Goal: Information Seeking & Learning: Learn about a topic

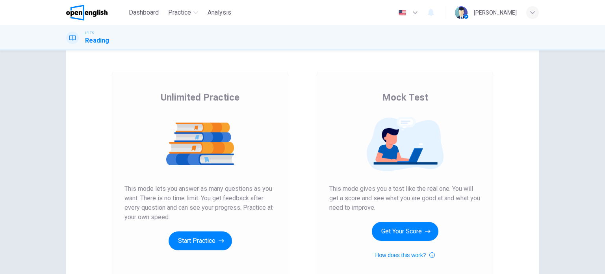
scroll to position [39, 0]
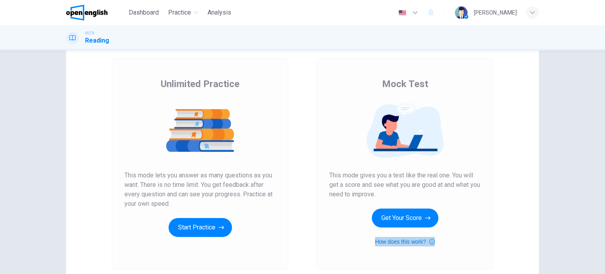
click at [430, 242] on icon "button" at bounding box center [433, 241] width 6 height 9
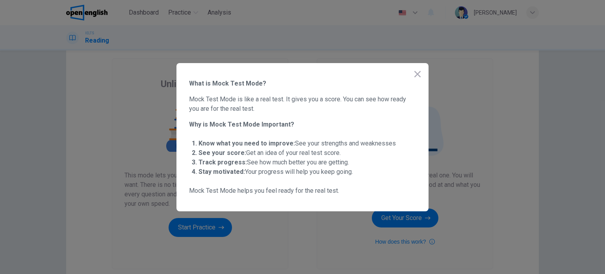
click at [428, 242] on div at bounding box center [302, 137] width 605 height 274
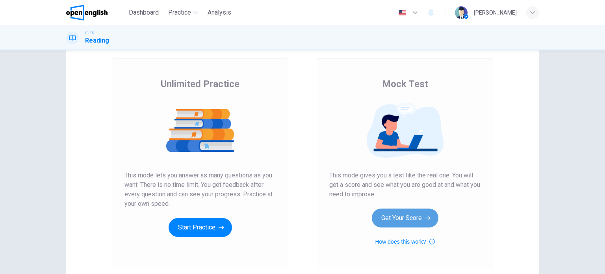
click at [403, 220] on button "Get Your Score" at bounding box center [405, 217] width 67 height 19
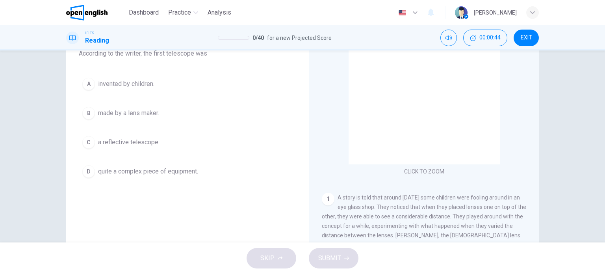
scroll to position [35, 0]
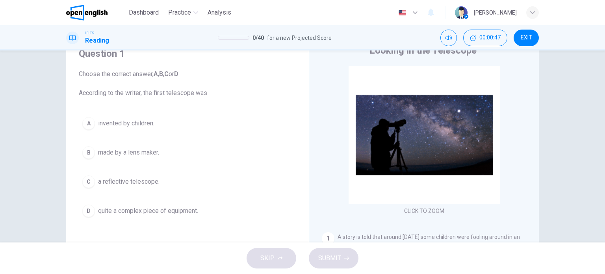
click at [139, 152] on span "made by a lens maker." at bounding box center [128, 152] width 61 height 9
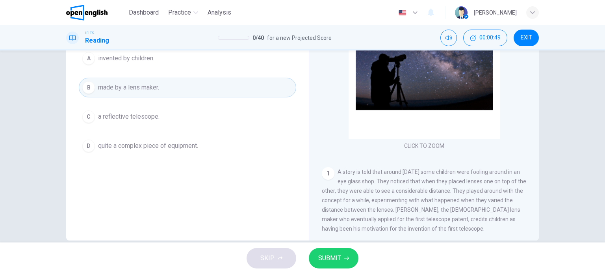
scroll to position [113, 0]
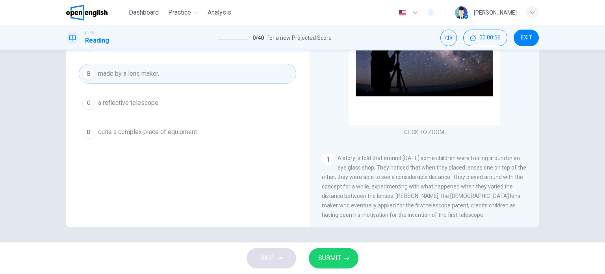
click at [344, 260] on icon "button" at bounding box center [346, 258] width 5 height 5
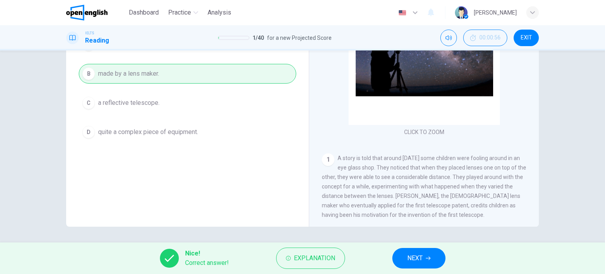
click at [404, 250] on button "NEXT" at bounding box center [418, 258] width 53 height 20
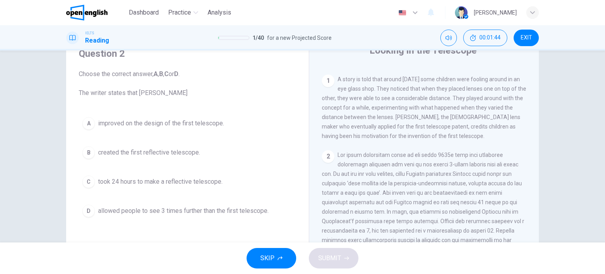
scroll to position [74, 0]
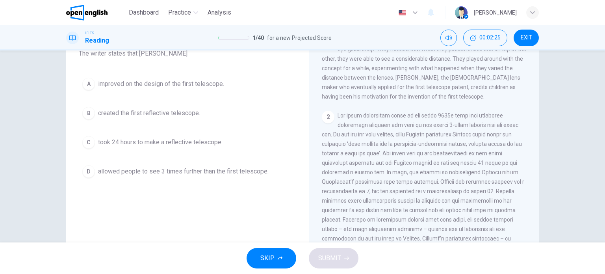
click at [186, 85] on span "improved on the design of the first telescope." at bounding box center [161, 83] width 126 height 9
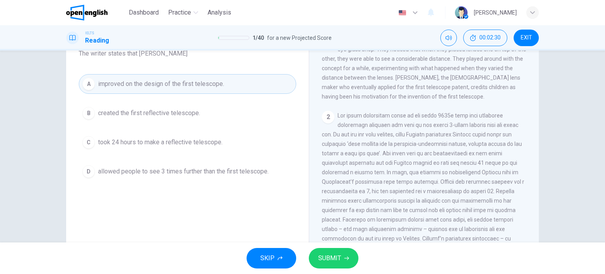
scroll to position [197, 0]
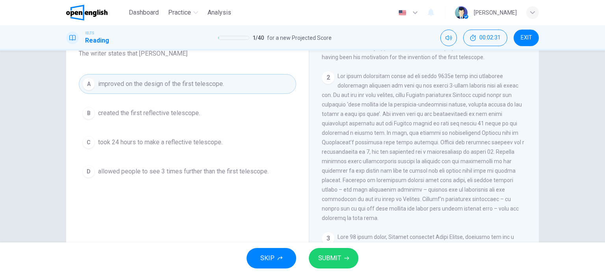
click at [335, 270] on div "SKIP SUBMIT" at bounding box center [302, 258] width 605 height 32
click at [342, 259] on button "SUBMIT" at bounding box center [334, 258] width 50 height 20
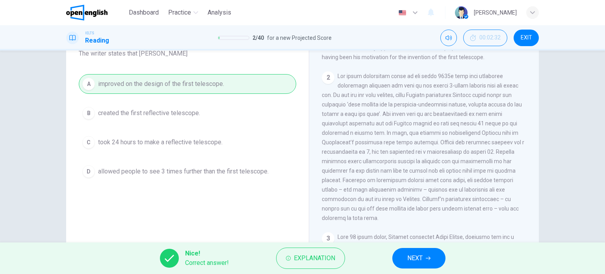
click at [410, 247] on div "Nice! Correct answer! Explanation NEXT" at bounding box center [302, 258] width 605 height 32
click at [413, 253] on span "NEXT" at bounding box center [414, 258] width 15 height 11
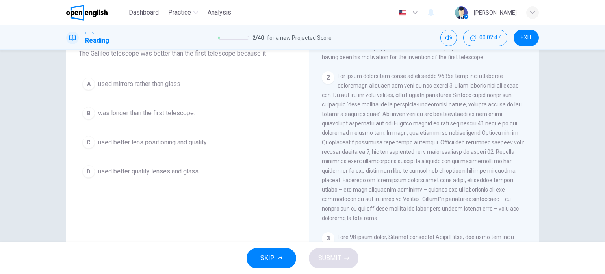
click at [173, 142] on span "used better lens positioning and quality." at bounding box center [153, 142] width 110 height 9
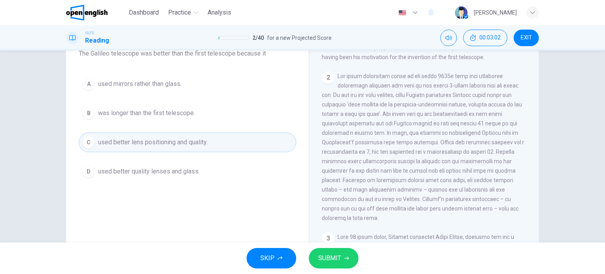
click at [175, 165] on button "D used better quality lenses and glass." at bounding box center [188, 172] width 218 height 20
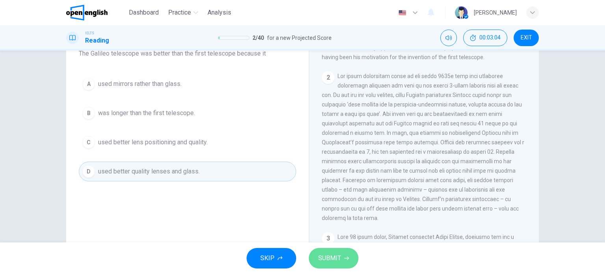
click at [336, 257] on span "SUBMIT" at bounding box center [329, 258] width 23 height 11
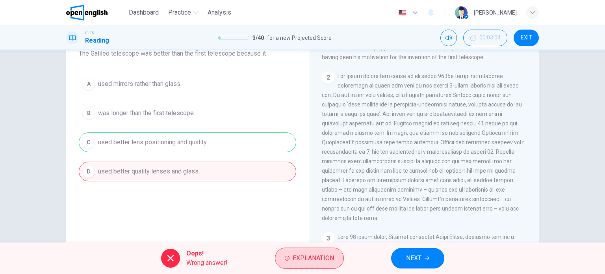
click at [315, 268] on button "Explanation" at bounding box center [309, 257] width 69 height 21
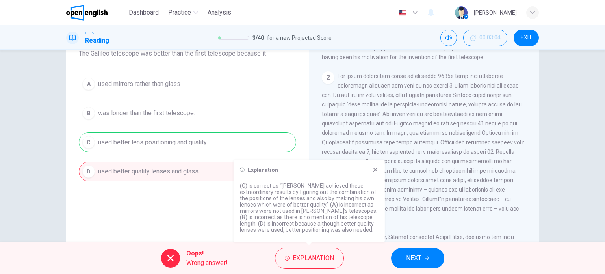
click at [418, 262] on span "NEXT" at bounding box center [413, 258] width 15 height 11
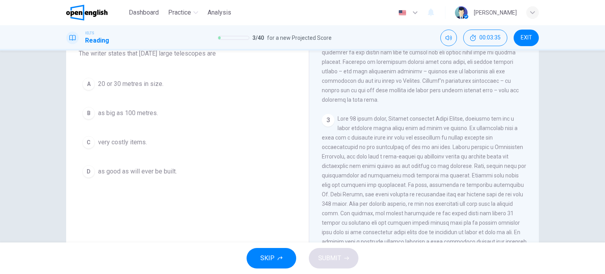
scroll to position [355, 0]
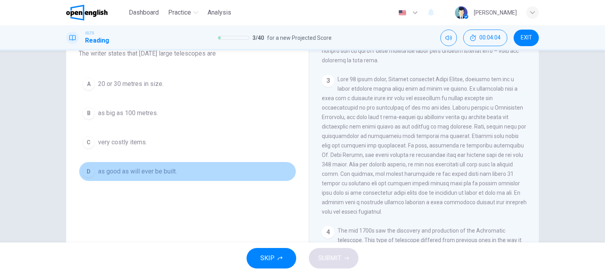
click at [143, 171] on span "as good as will ever be built." at bounding box center [137, 171] width 79 height 9
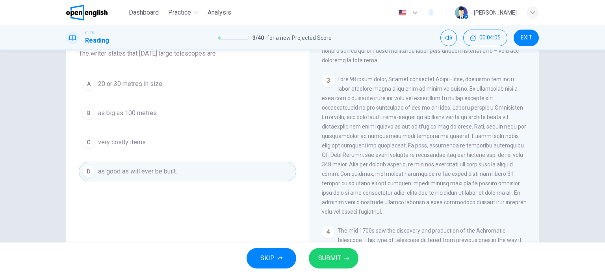
click at [313, 259] on button "SUBMIT" at bounding box center [334, 258] width 50 height 20
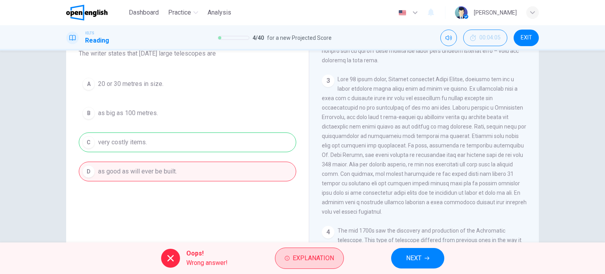
click at [297, 263] on span "Explanation" at bounding box center [313, 258] width 41 height 11
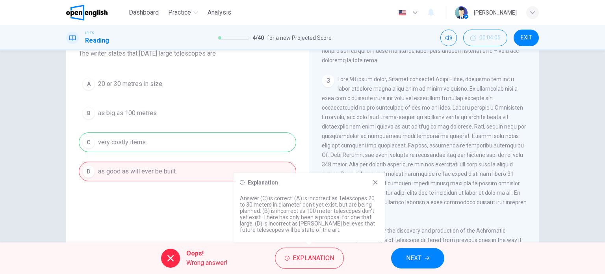
click at [413, 271] on div "Oops! Wrong answer! Explanation NEXT" at bounding box center [302, 258] width 605 height 32
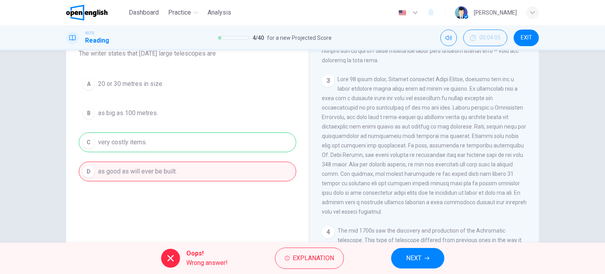
click at [418, 261] on span "NEXT" at bounding box center [413, 258] width 15 height 11
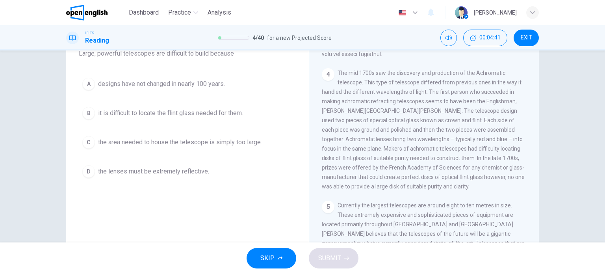
scroll to position [552, 0]
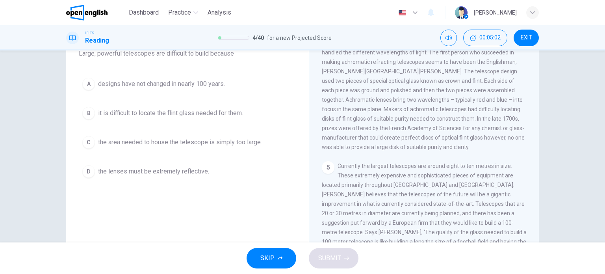
drag, startPoint x: 386, startPoint y: 211, endPoint x: 450, endPoint y: 222, distance: 65.2
click at [450, 222] on span "Currently the largest telescopes are around eight to ten metres in size. These …" at bounding box center [424, 218] width 205 height 110
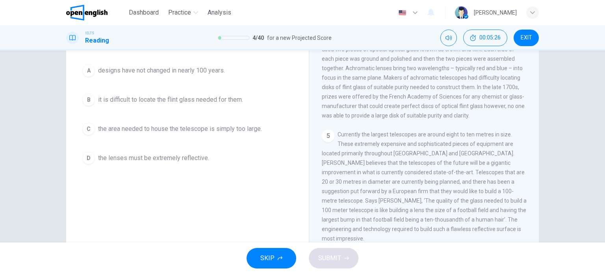
scroll to position [74, 0]
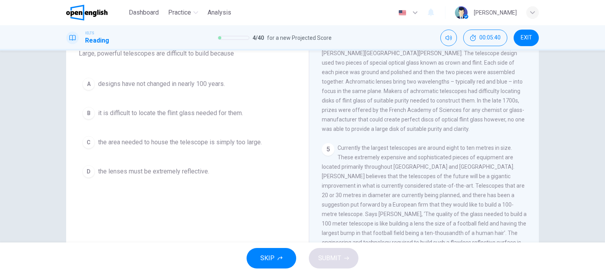
click at [211, 114] on span "it is difficult to locate the flint glass needed for them." at bounding box center [170, 112] width 145 height 9
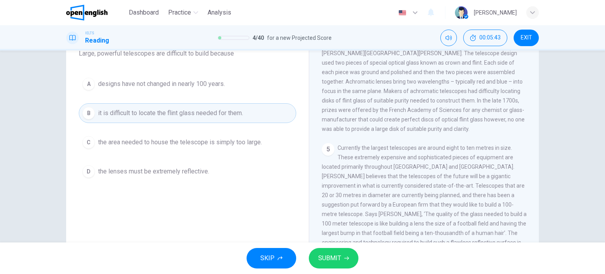
click at [340, 250] on button "SUBMIT" at bounding box center [334, 258] width 50 height 20
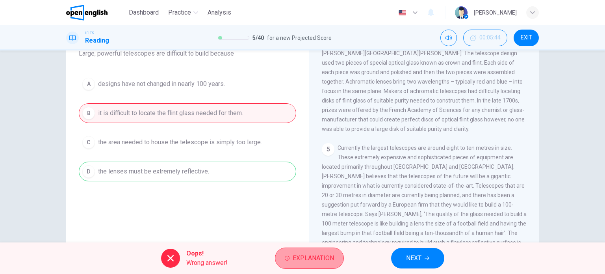
click at [303, 260] on span "Explanation" at bounding box center [313, 258] width 41 height 11
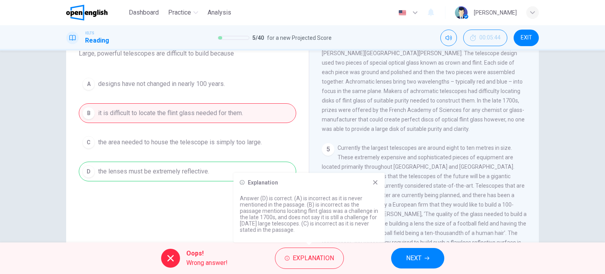
click at [424, 265] on button "NEXT" at bounding box center [417, 258] width 53 height 20
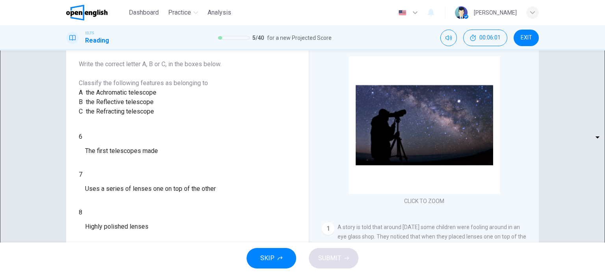
scroll to position [35, 0]
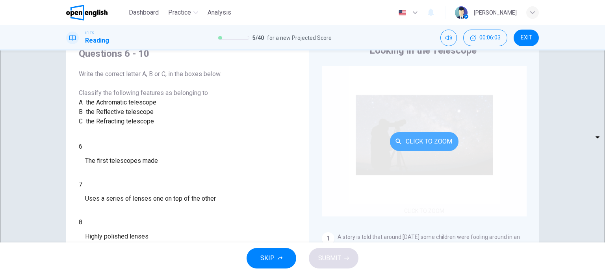
click at [409, 145] on button "Click to Zoom" at bounding box center [424, 141] width 69 height 19
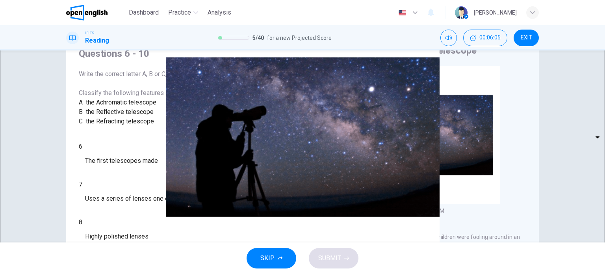
click at [71, 273] on button "button" at bounding box center [70, 278] width 2 height 7
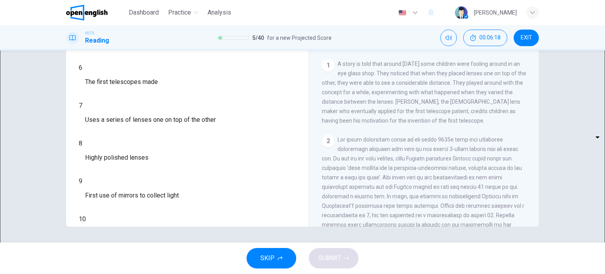
scroll to position [118, 0]
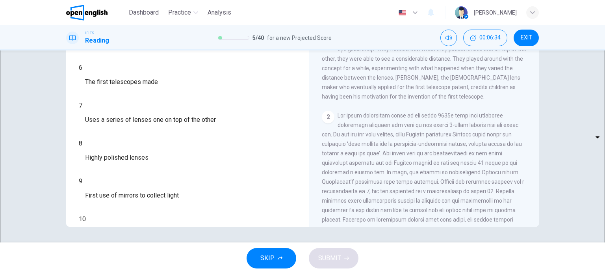
click at [136, 121] on body "This site uses cookies, as explained in our Privacy Policy . If you agree to th…" at bounding box center [302, 137] width 605 height 274
type input "*"
click at [137, 141] on body "This site uses cookies, as explained in our Privacy Policy . If you agree to th…" at bounding box center [302, 137] width 605 height 274
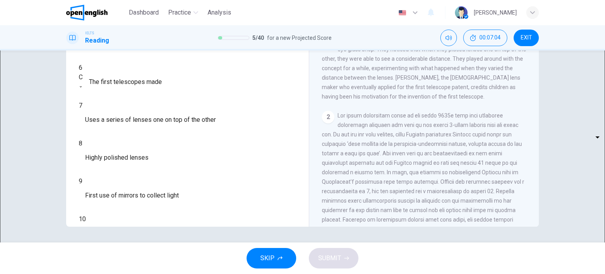
type input "*"
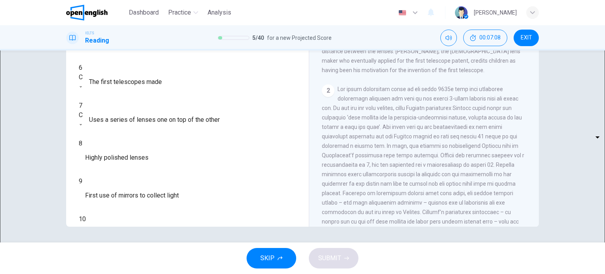
scroll to position [158, 0]
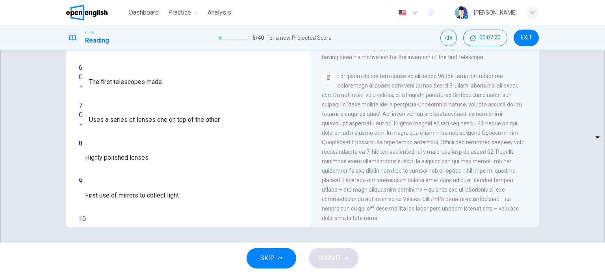
drag, startPoint x: 412, startPoint y: 206, endPoint x: 366, endPoint y: 208, distance: 46.2
click at [366, 208] on span at bounding box center [423, 147] width 203 height 148
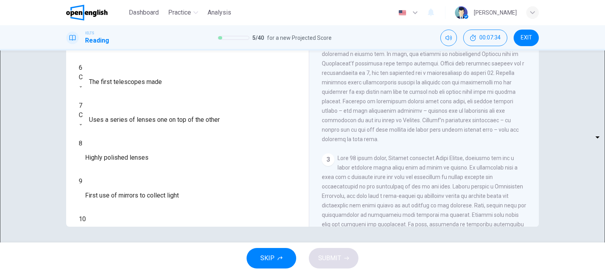
scroll to position [276, 0]
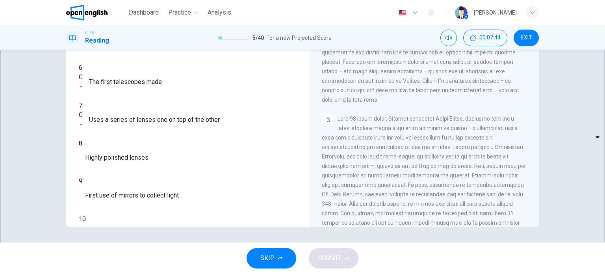
click at [134, 202] on body "This site uses cookies, as explained in our Privacy Policy . If you agree to th…" at bounding box center [302, 137] width 605 height 274
click at [136, 273] on div at bounding box center [302, 274] width 605 height 0
click at [136, 186] on body "This site uses cookies, as explained in our Privacy Policy . If you agree to th…" at bounding box center [302, 137] width 605 height 274
type input "*"
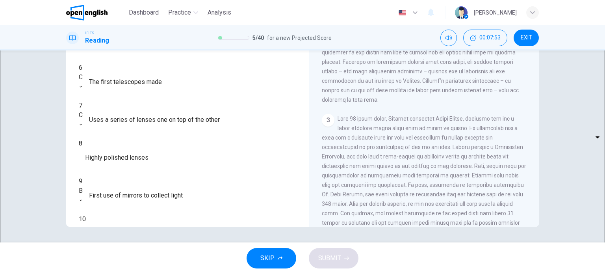
click at [135, 205] on body "This site uses cookies, as explained in our Privacy Policy . If you agree to th…" at bounding box center [302, 137] width 605 height 274
type input "*"
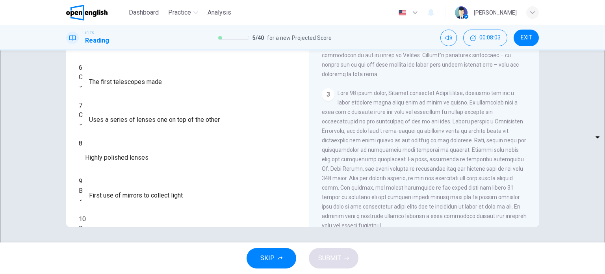
scroll to position [315, 0]
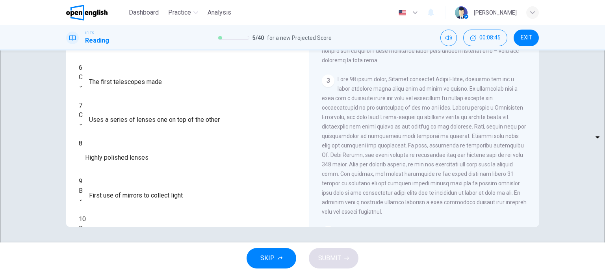
click at [131, 160] on body "This site uses cookies, as explained in our Privacy Policy . If you agree to th…" at bounding box center [302, 137] width 605 height 274
click at [129, 273] on li "A" at bounding box center [302, 278] width 605 height 9
type input "*"
click at [334, 251] on button "SUBMIT" at bounding box center [334, 258] width 50 height 20
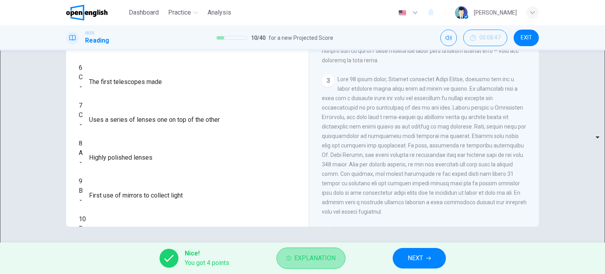
click at [317, 258] on span "Explanation" at bounding box center [314, 258] width 41 height 11
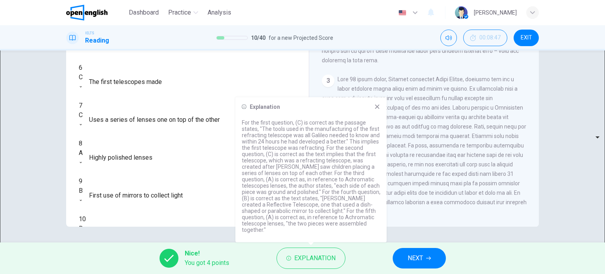
click at [378, 109] on icon at bounding box center [377, 106] width 4 height 4
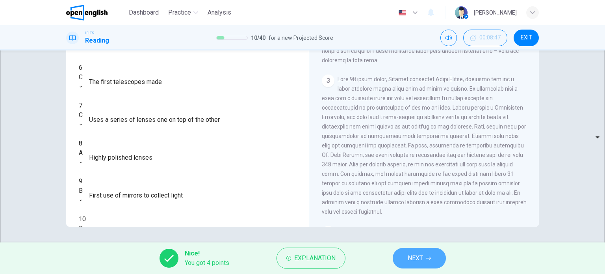
click at [425, 255] on button "NEXT" at bounding box center [419, 258] width 53 height 20
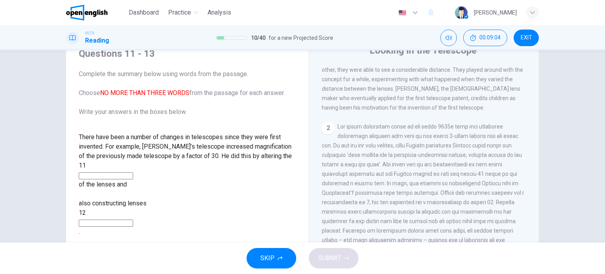
scroll to position [197, 0]
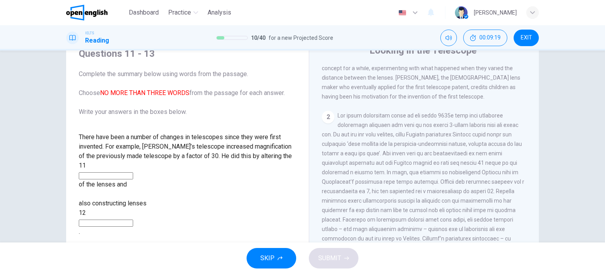
click at [133, 172] on input at bounding box center [106, 175] width 54 height 7
click at [133, 219] on input at bounding box center [106, 222] width 54 height 7
drag, startPoint x: 419, startPoint y: 205, endPoint x: 463, endPoint y: 208, distance: 44.2
click at [463, 208] on span at bounding box center [423, 186] width 203 height 148
drag, startPoint x: 417, startPoint y: 204, endPoint x: 470, endPoint y: 206, distance: 52.5
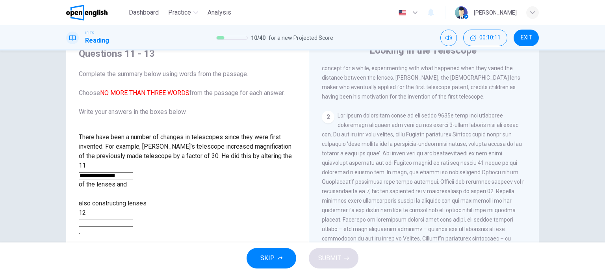
click at [470, 206] on span at bounding box center [423, 186] width 203 height 148
drag, startPoint x: 146, startPoint y: 170, endPoint x: 94, endPoint y: 176, distance: 52.8
click at [93, 173] on div "**********" at bounding box center [188, 170] width 218 height 19
click at [133, 172] on input "**********" at bounding box center [106, 175] width 54 height 7
click at [128, 172] on input "**********" at bounding box center [106, 175] width 54 height 7
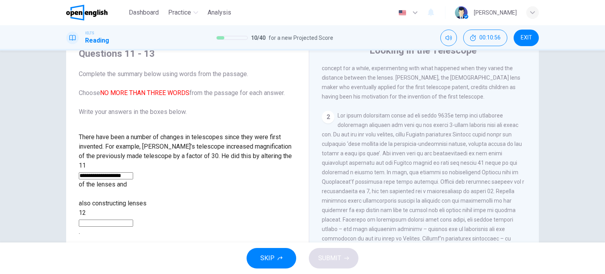
click at [133, 172] on input "**********" at bounding box center [106, 175] width 54 height 7
type input "**********"
click at [133, 219] on input at bounding box center [106, 222] width 54 height 7
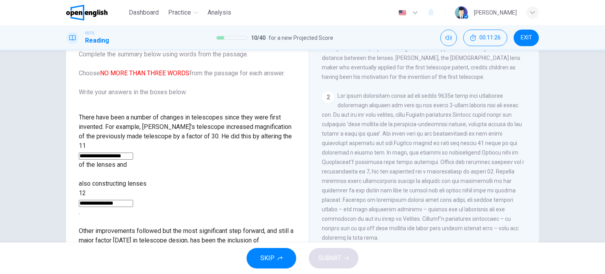
scroll to position [74, 0]
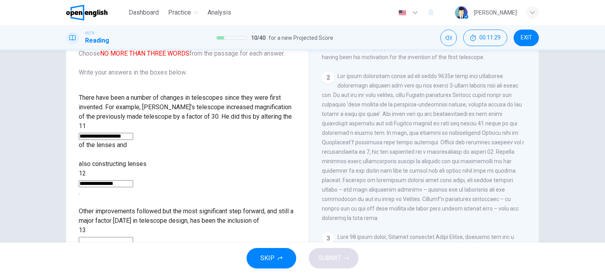
type input "**********"
click at [133, 237] on input at bounding box center [106, 240] width 54 height 7
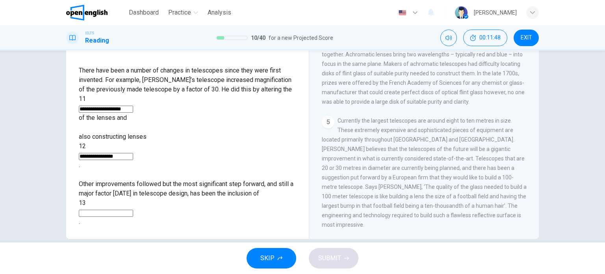
scroll to position [113, 0]
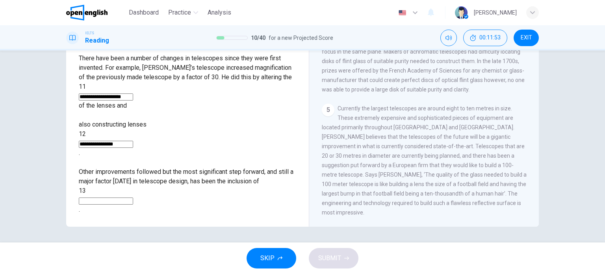
click at [133, 197] on input at bounding box center [106, 200] width 54 height 7
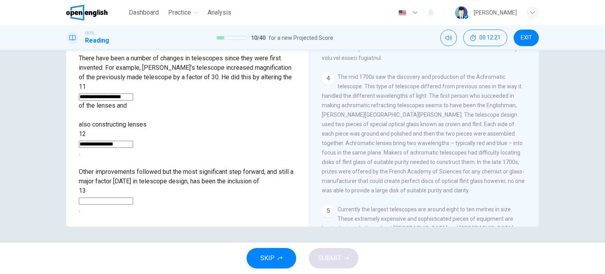
scroll to position [452, 0]
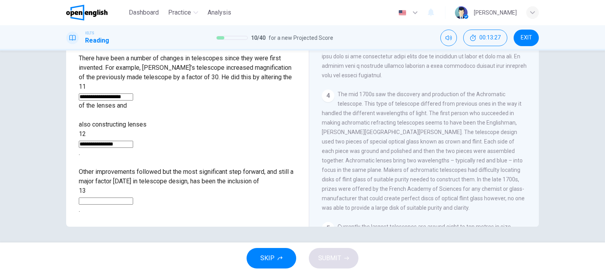
click at [133, 197] on input at bounding box center [106, 200] width 54 height 7
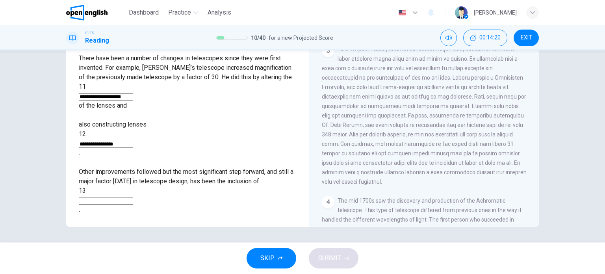
scroll to position [333, 0]
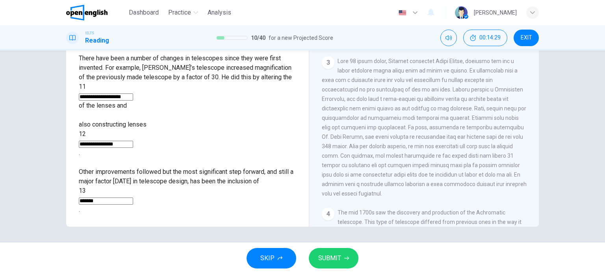
type input "*******"
click at [333, 259] on span "SUBMIT" at bounding box center [329, 258] width 23 height 11
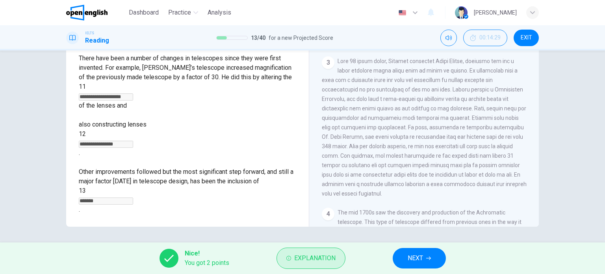
click at [312, 260] on span "Explanation" at bounding box center [314, 258] width 41 height 11
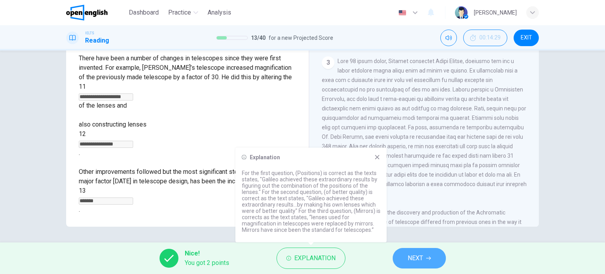
click at [424, 252] on button "NEXT" at bounding box center [419, 258] width 53 height 20
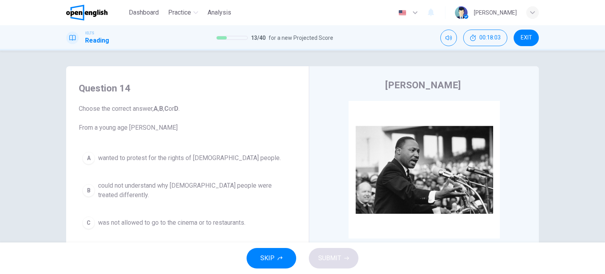
drag, startPoint x: 520, startPoint y: 36, endPoint x: 370, endPoint y: 35, distance: 149.7
click at [520, 36] on button "EXIT" at bounding box center [526, 38] width 25 height 17
click at [520, 39] on button "EXIT" at bounding box center [526, 38] width 25 height 17
